Goal: Task Accomplishment & Management: Complete application form

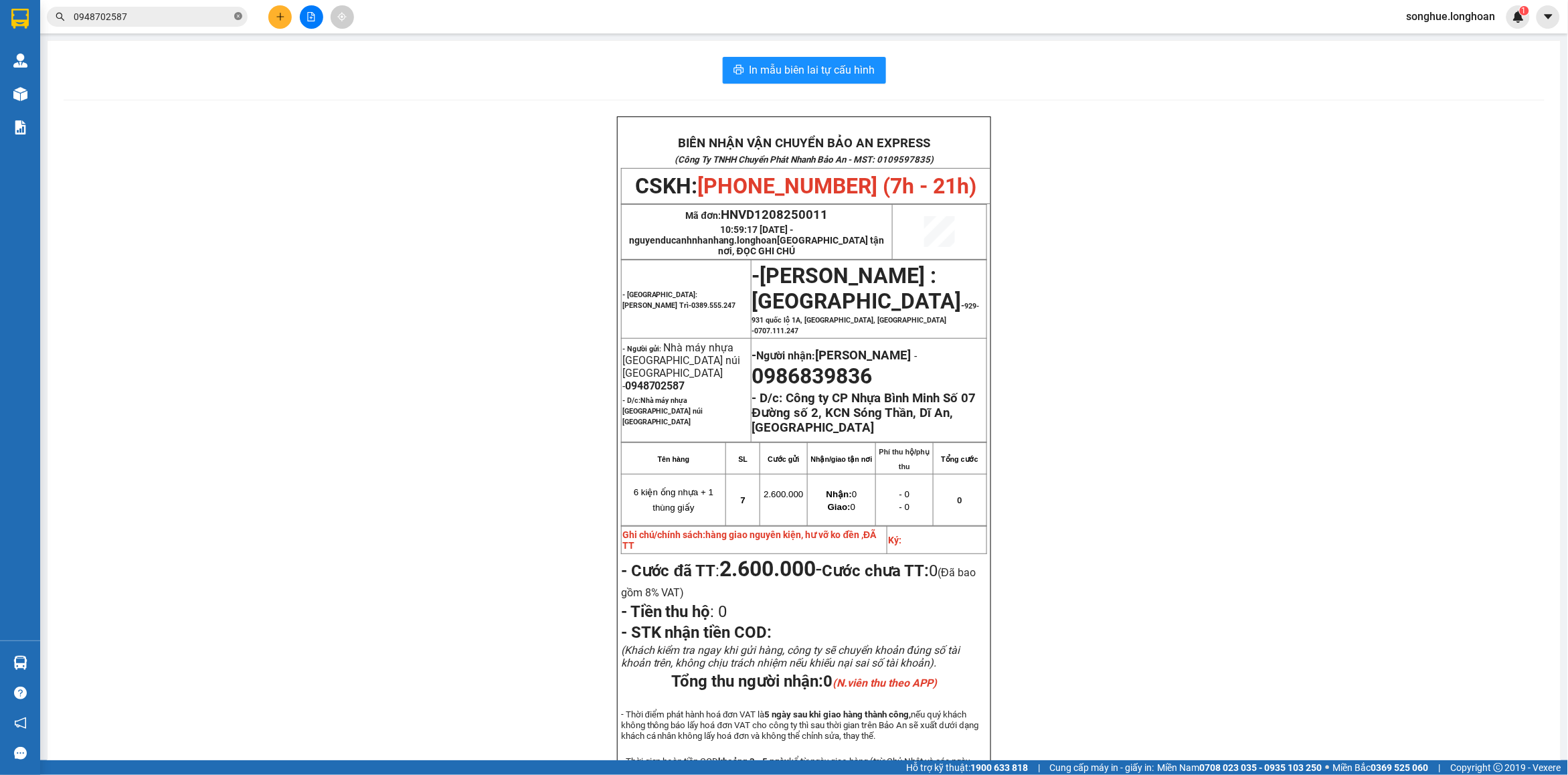
scroll to position [83, 0]
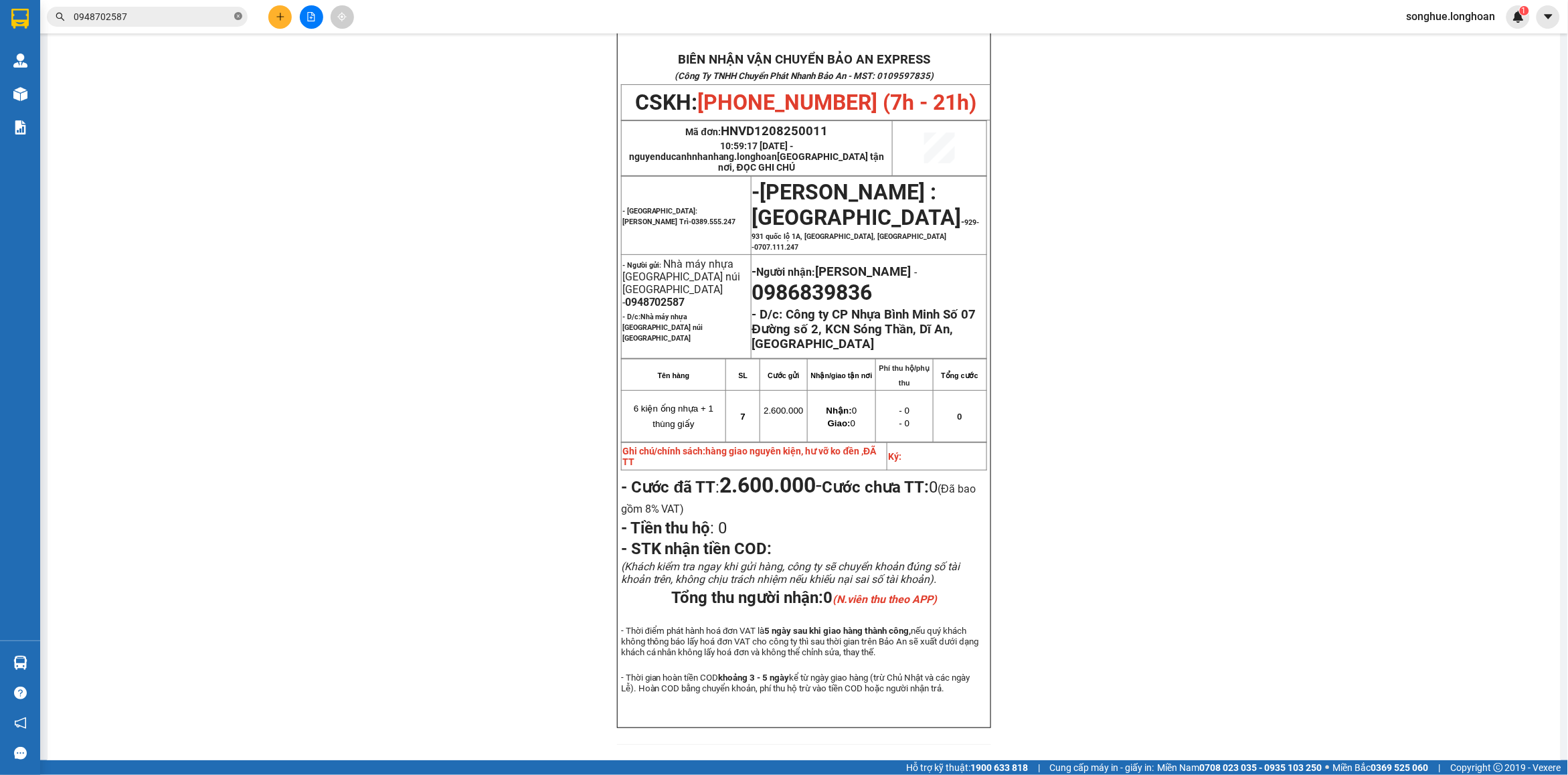
click at [240, 12] on icon "close-circle" at bounding box center [238, 16] width 8 height 8
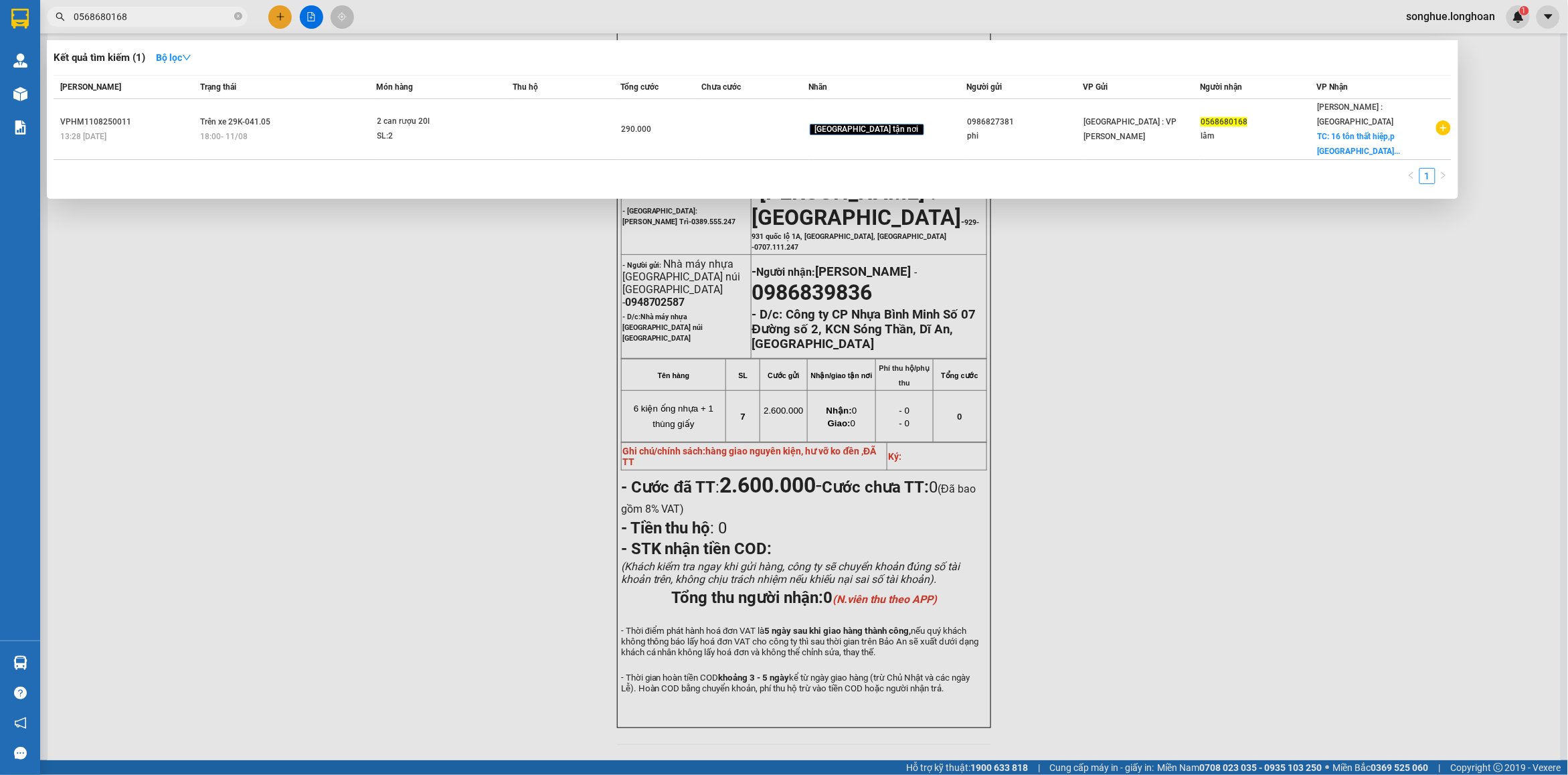
type input "0568680168"
click at [241, 14] on icon "close-circle" at bounding box center [238, 16] width 8 height 8
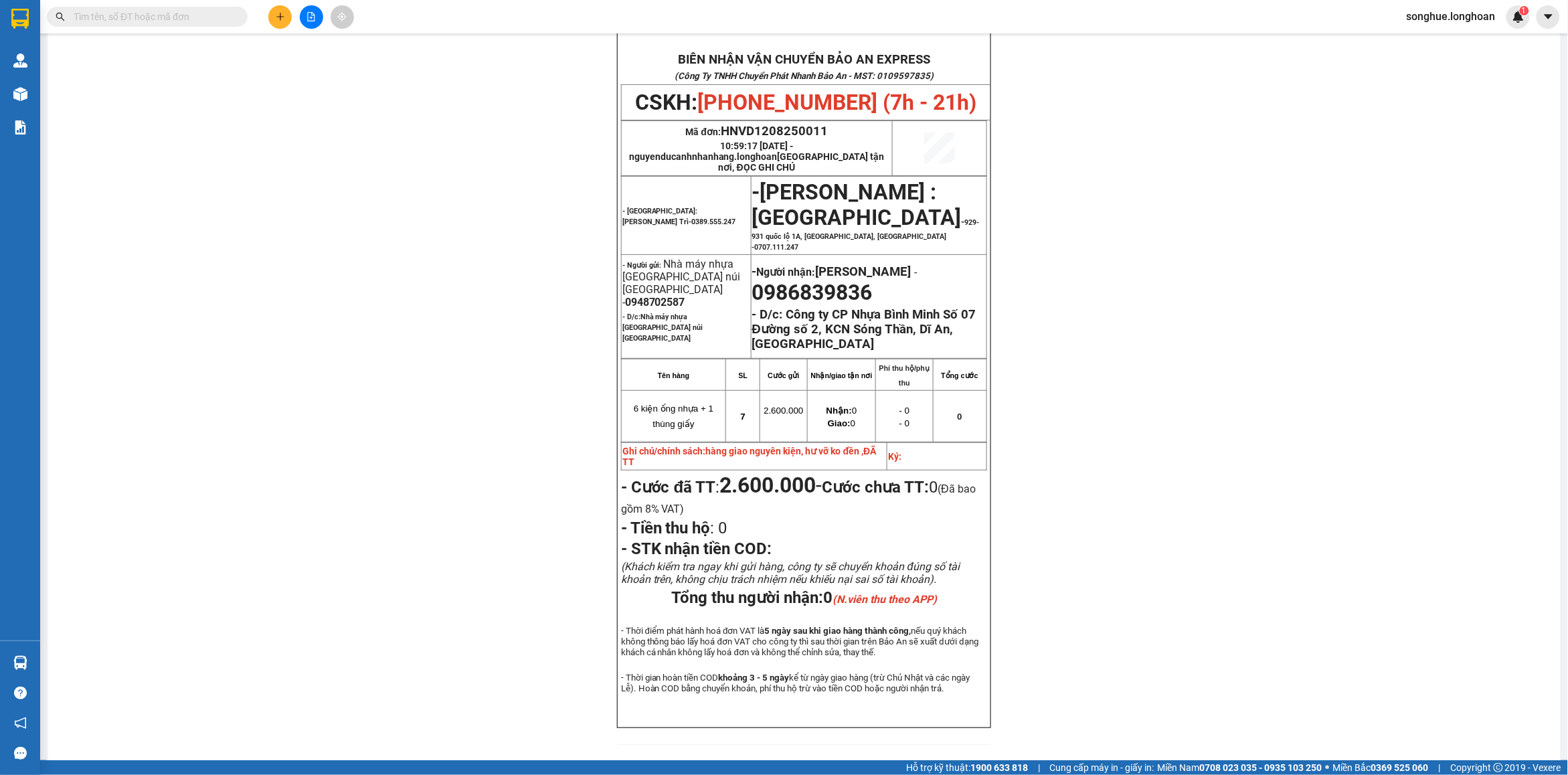
paste input "0333322354"
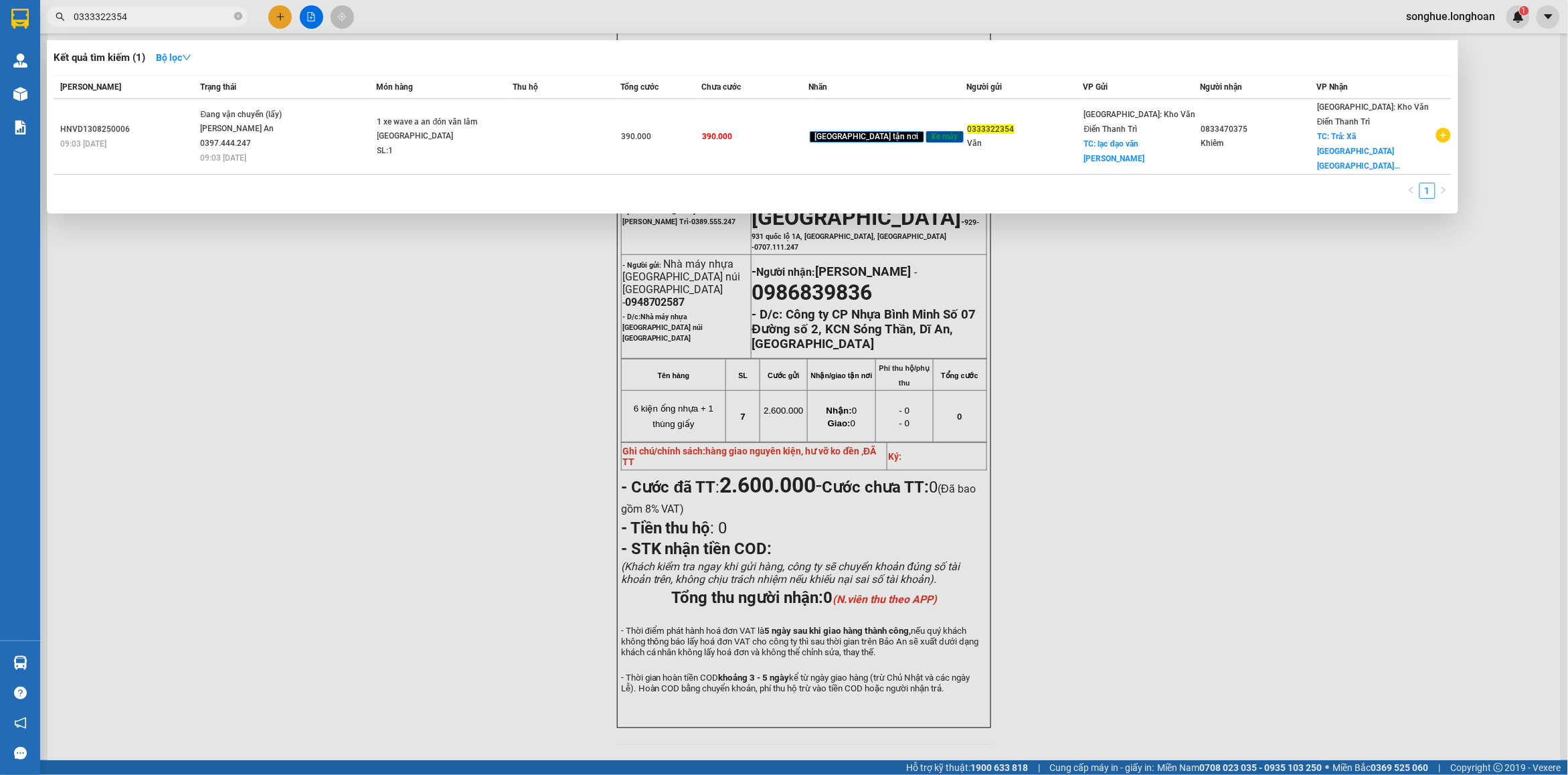
type input "0333322354"
click at [366, 145] on td "Đang vận chuyển (lấy) [PERSON_NAME] An 0397.444.247 09:03 [DATE]" at bounding box center [287, 136] width 180 height 75
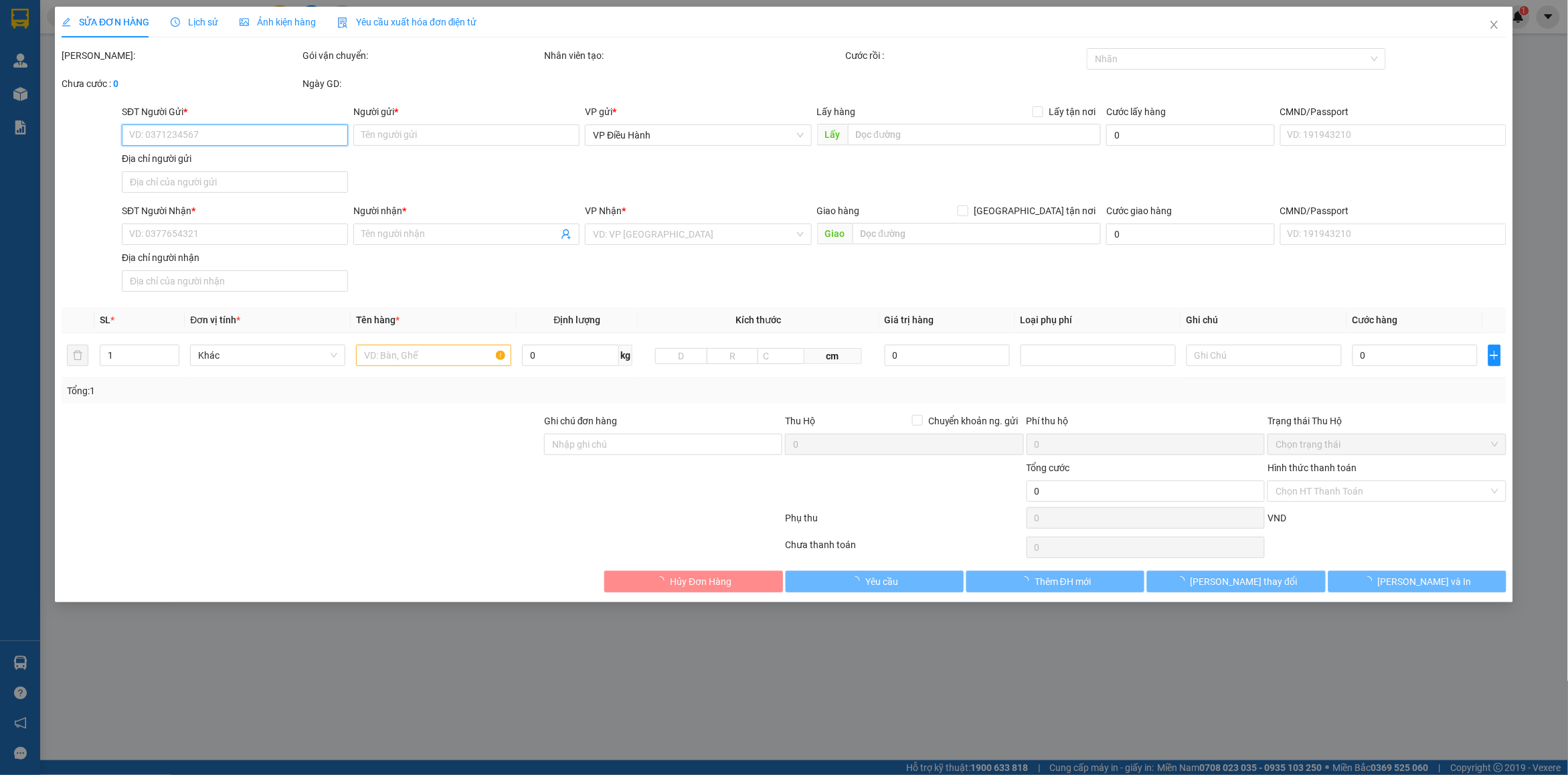
type input "0333322354"
type input "Văn"
checkbox input "true"
type input "lạc đạo văn [PERSON_NAME][GEOGRAPHIC_DATA]"
type input "0833470375"
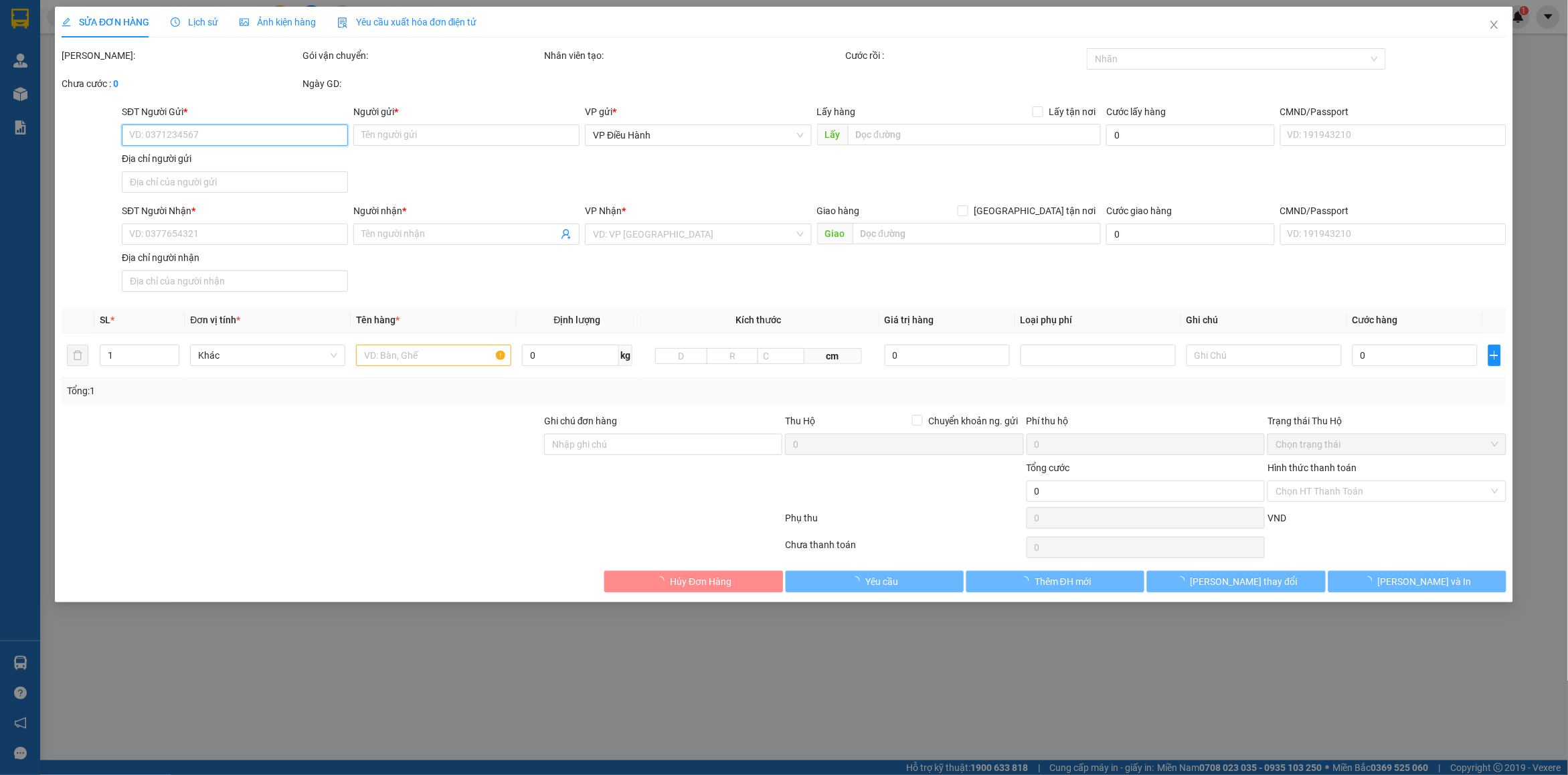
type input "Khiêm"
checkbox input "true"
type input "Trả: Xã [GEOGRAPHIC_DATA] [GEOGRAPHIC_DATA] [GEOGRAPHIC_DATA]"
type input "390.000"
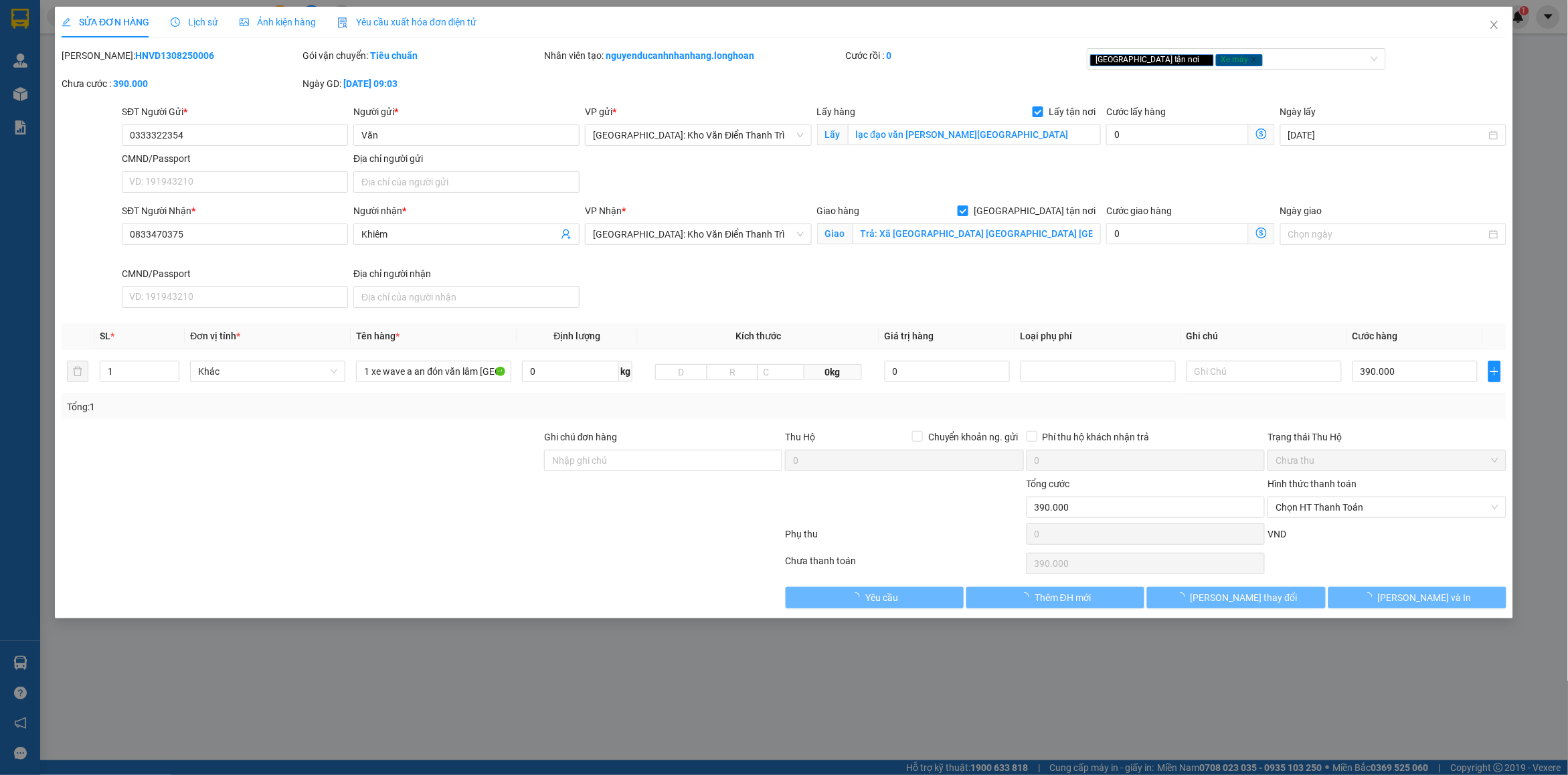
click at [201, 22] on span "Lịch sử" at bounding box center [194, 22] width 48 height 11
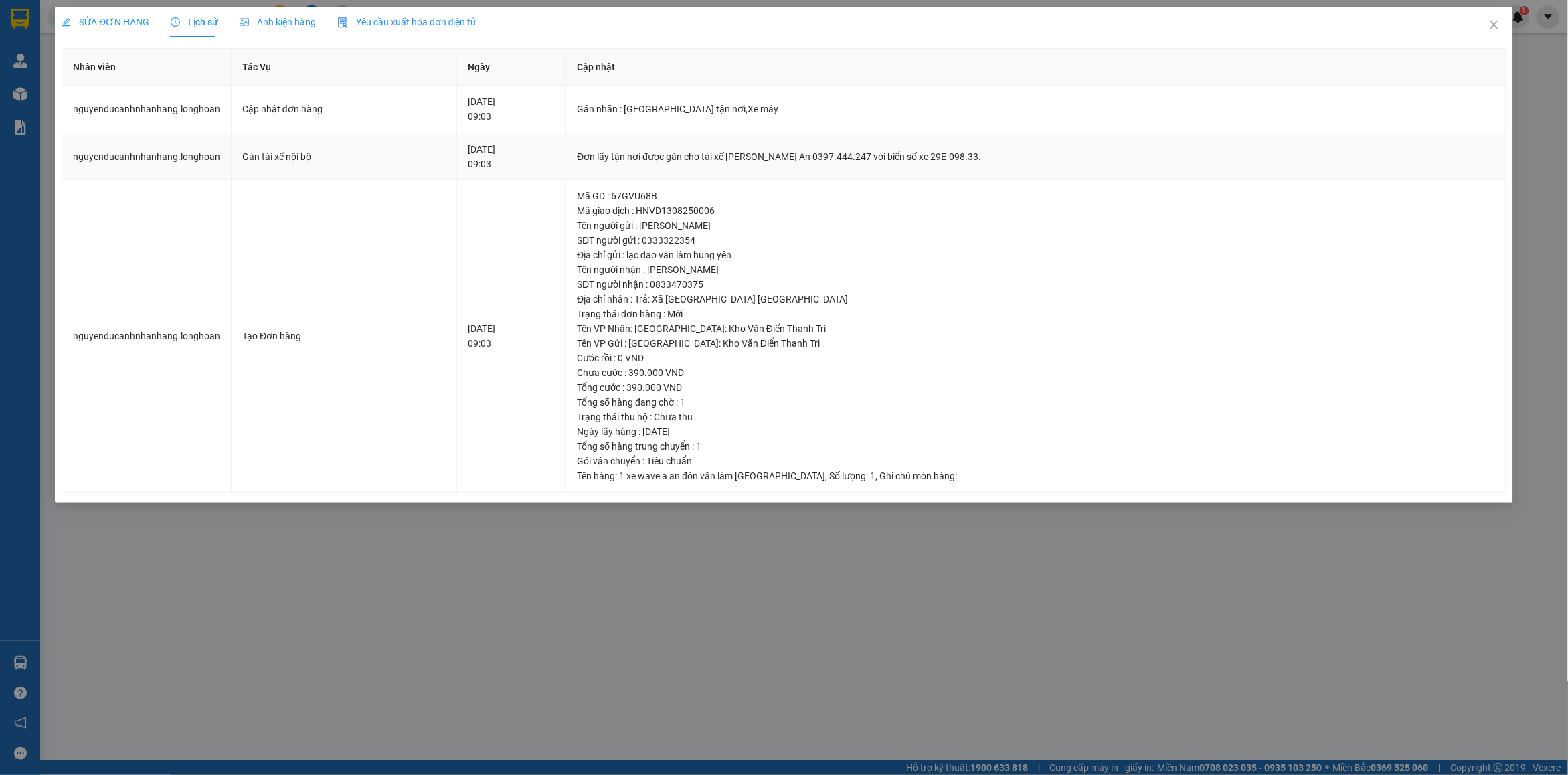
click at [818, 154] on div "Đơn lấy tận nơi được gán cho tài xế [PERSON_NAME] An 0397.444.247 với biển số x…" at bounding box center [1036, 156] width 918 height 15
copy div "Đơn lấy tận nơi được gán cho tài xế [PERSON_NAME] An 0397.444.247 với biển số x…"
